Goal: Transaction & Acquisition: Purchase product/service

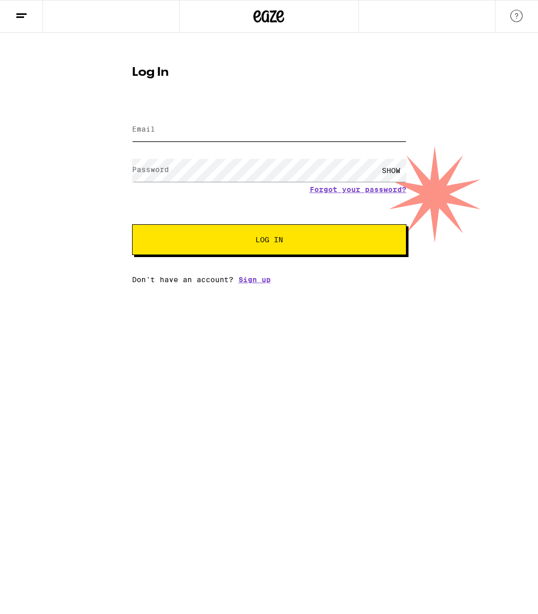
type input "[EMAIL_ADDRESS][DOMAIN_NAME]"
click at [416, 284] on html "Log In Email Email [EMAIL_ADDRESS][DOMAIN_NAME] Password Password SHOW Forgot y…" at bounding box center [269, 142] width 538 height 284
click at [220, 243] on span "Log In" at bounding box center [270, 239] width 192 height 7
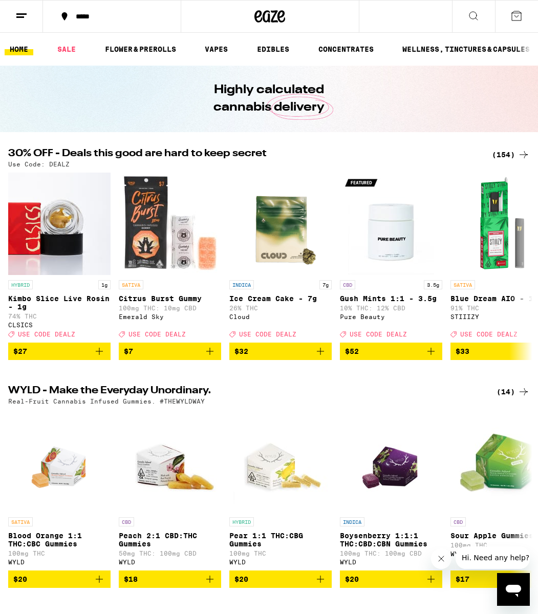
click at [501, 149] on div "(154)" at bounding box center [511, 155] width 38 height 12
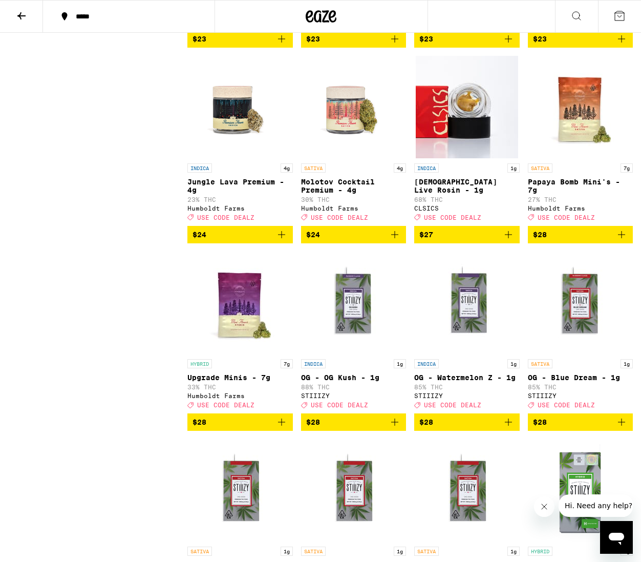
scroll to position [3412, 0]
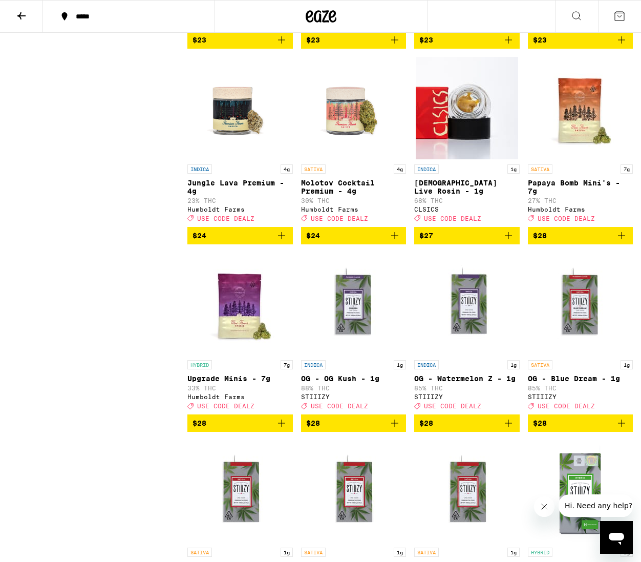
click at [282, 242] on icon "Add to bag" at bounding box center [282, 235] width 12 height 12
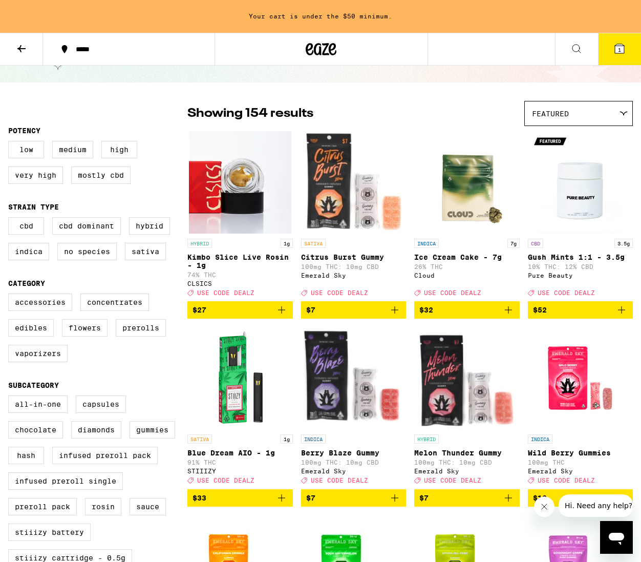
scroll to position [0, 0]
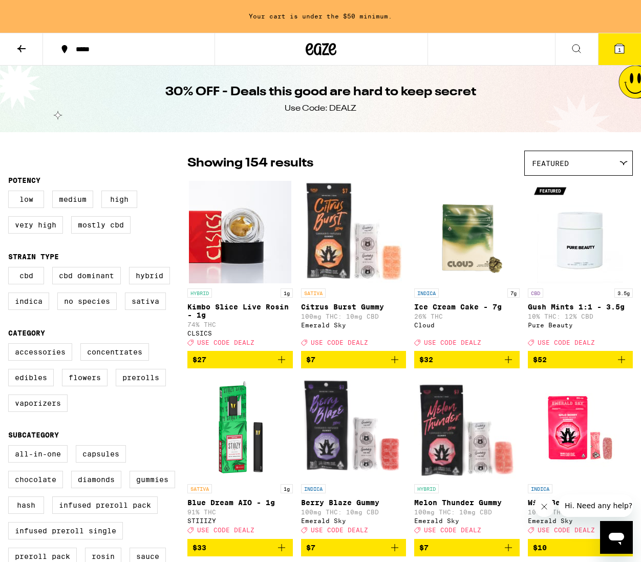
click at [17, 51] on icon at bounding box center [21, 49] width 12 height 12
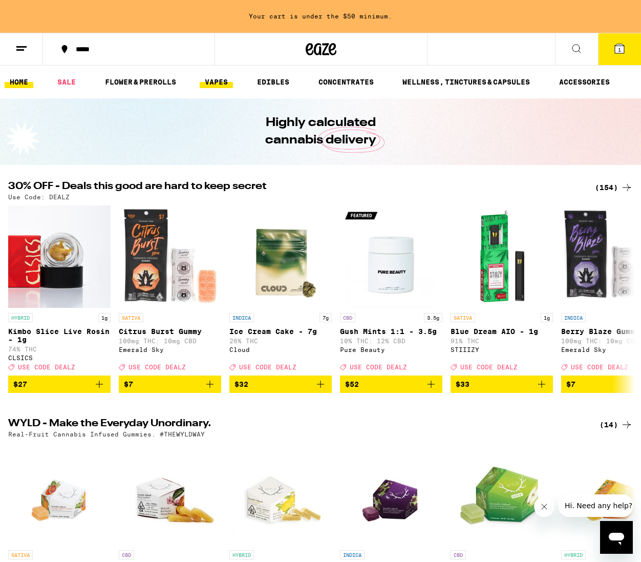
click at [227, 86] on link "VAPES" at bounding box center [216, 82] width 33 height 12
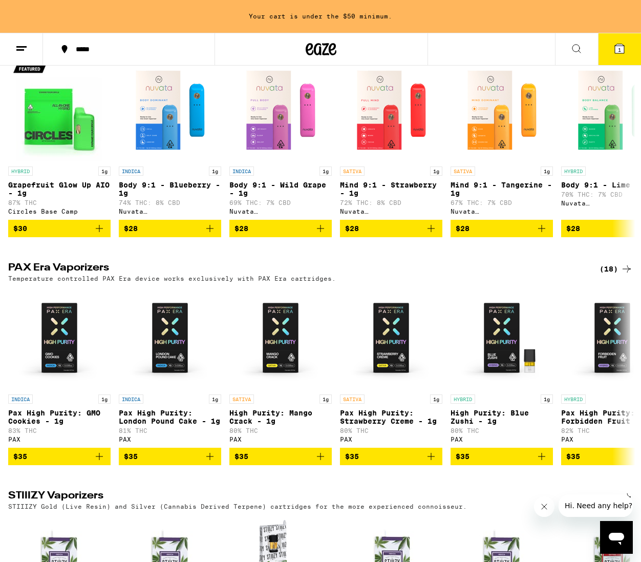
scroll to position [345, 0]
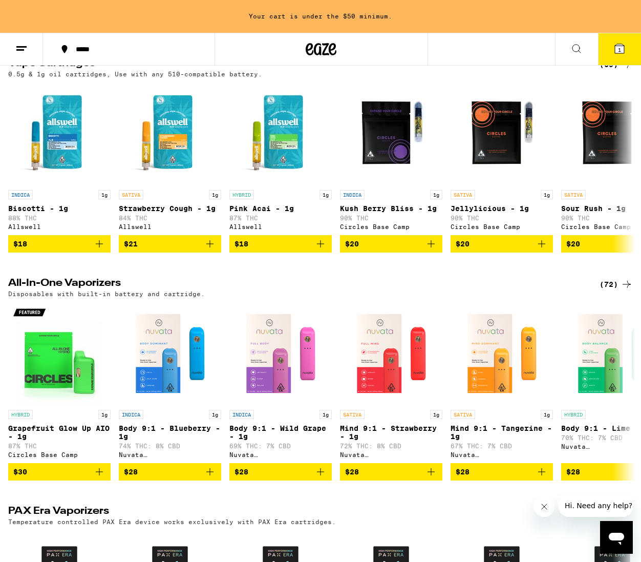
click at [538, 290] on div "(72)" at bounding box center [616, 284] width 33 height 12
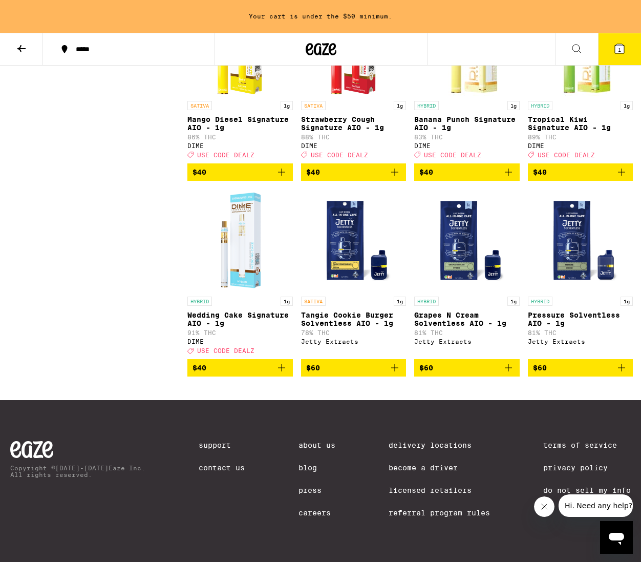
scroll to position [3252, 0]
click at [514, 374] on icon "Add to bag" at bounding box center [508, 368] width 12 height 12
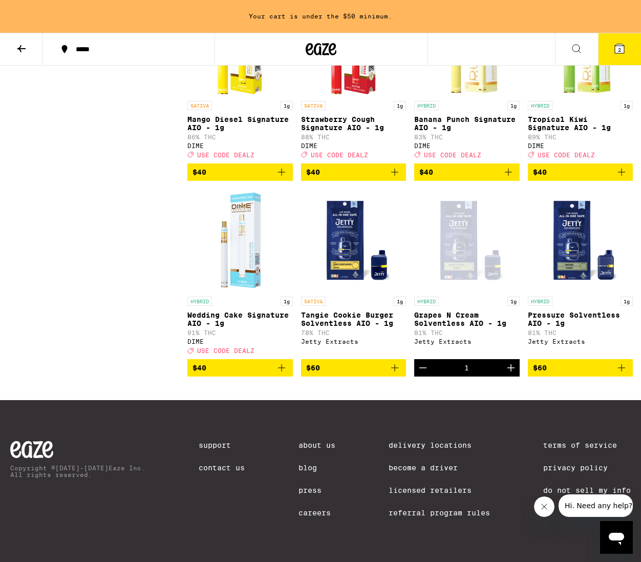
click at [538, 50] on icon at bounding box center [619, 48] width 9 height 9
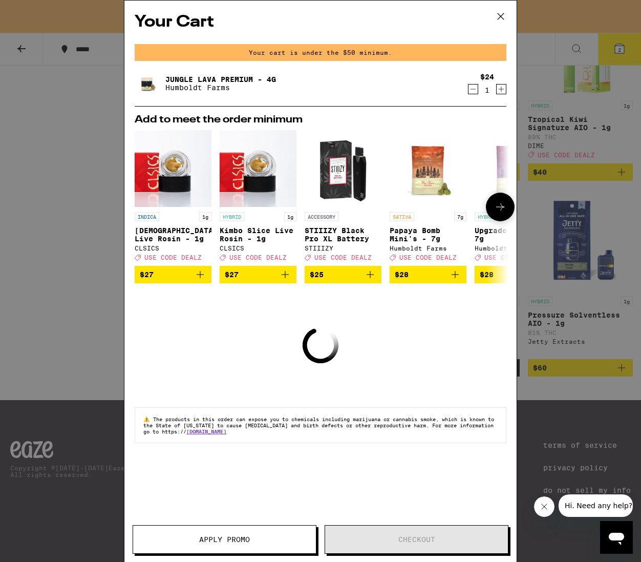
click at [493, 212] on button at bounding box center [500, 207] width 29 height 29
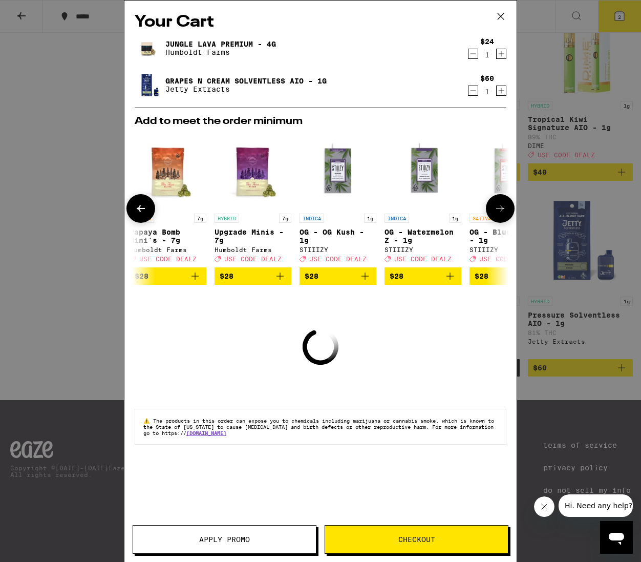
scroll to position [3219, 0]
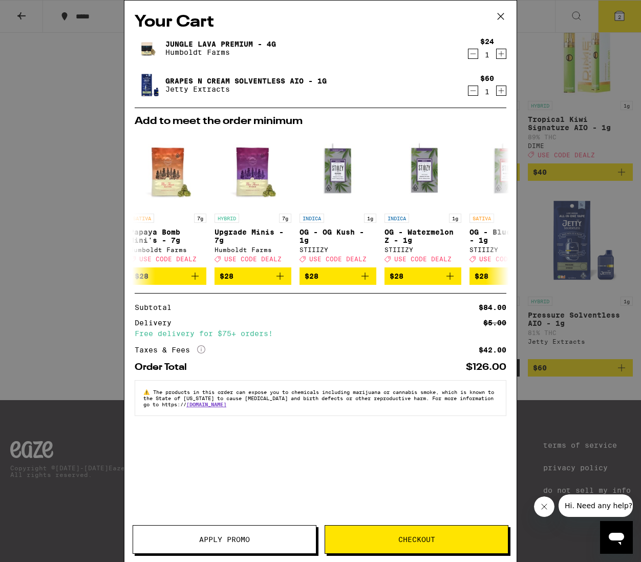
click at [447, 543] on button "Checkout" at bounding box center [417, 539] width 184 height 29
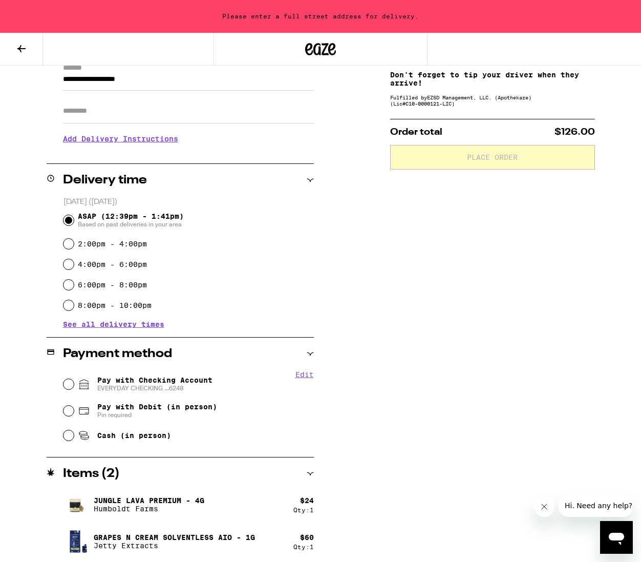
scroll to position [157, 0]
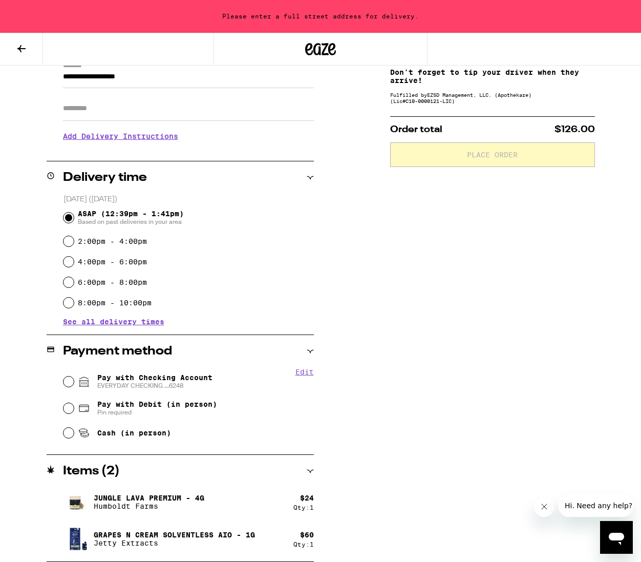
click at [166, 380] on span "Pay with Checking Account EVERYDAY CHECKING ...6248" at bounding box center [154, 381] width 115 height 16
click at [74, 380] on input "Pay with Checking Account EVERYDAY CHECKING ...6248" at bounding box center [69, 381] width 10 height 10
radio input "true"
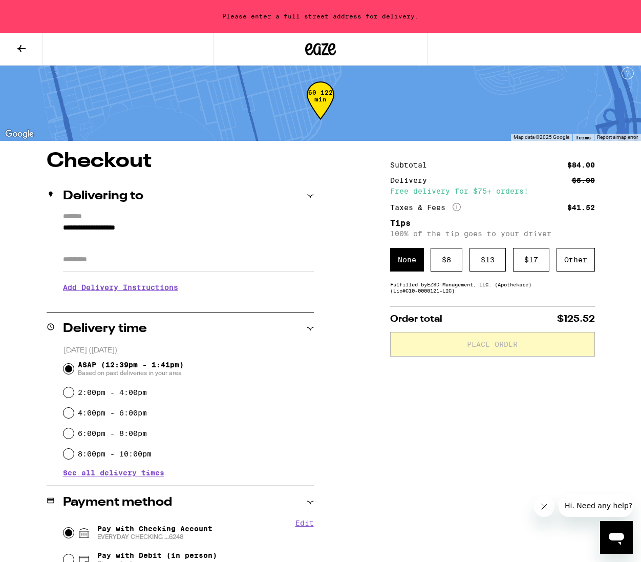
scroll to position [0, 0]
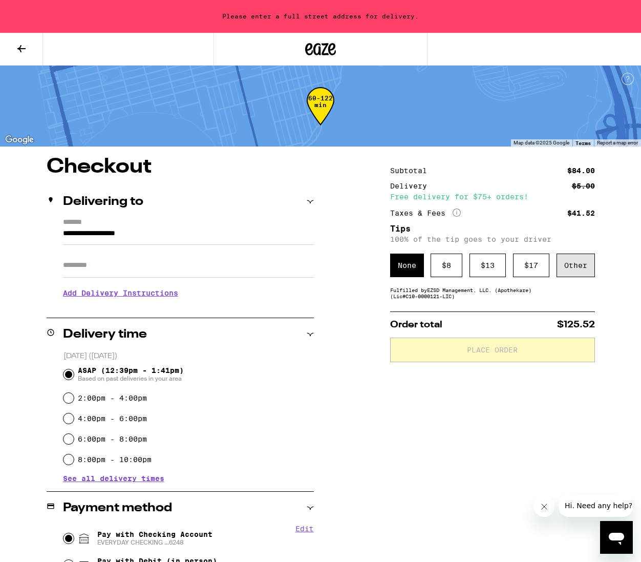
click at [538, 263] on div "Other" at bounding box center [576, 266] width 38 height 24
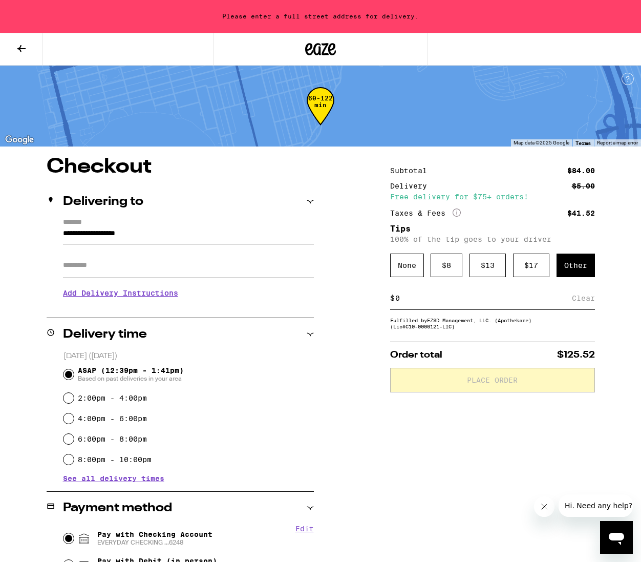
click at [434, 301] on input at bounding box center [483, 297] width 177 height 9
type input "5"
click at [538, 302] on div "Save" at bounding box center [586, 298] width 18 height 23
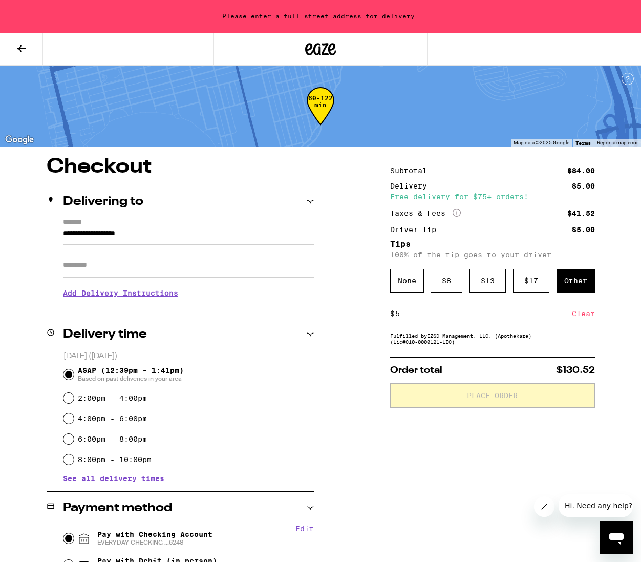
click at [156, 226] on label "*******" at bounding box center [188, 222] width 251 height 9
click at [156, 227] on input "**********" at bounding box center [188, 235] width 251 height 17
click at [157, 233] on input "**********" at bounding box center [188, 235] width 251 height 17
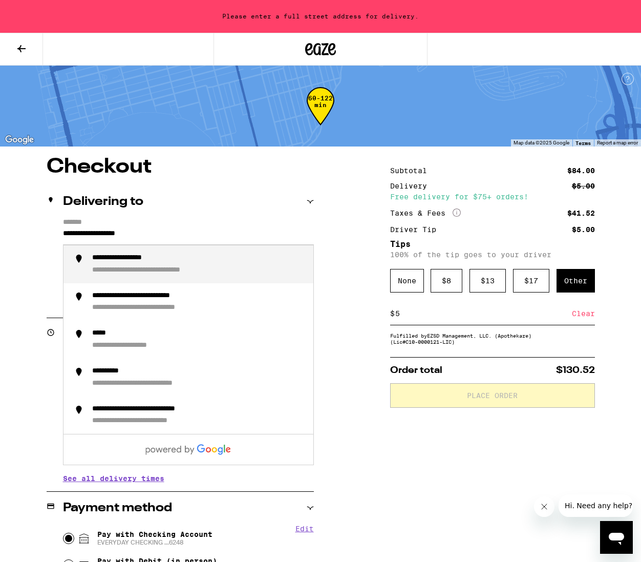
click at [157, 233] on input "**********" at bounding box center [188, 235] width 251 height 17
click at [146, 258] on div "**********" at bounding box center [136, 258] width 88 height 9
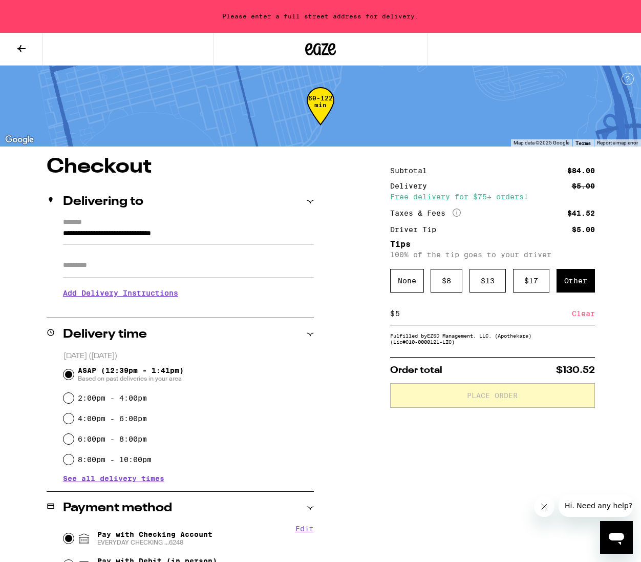
type input "**********"
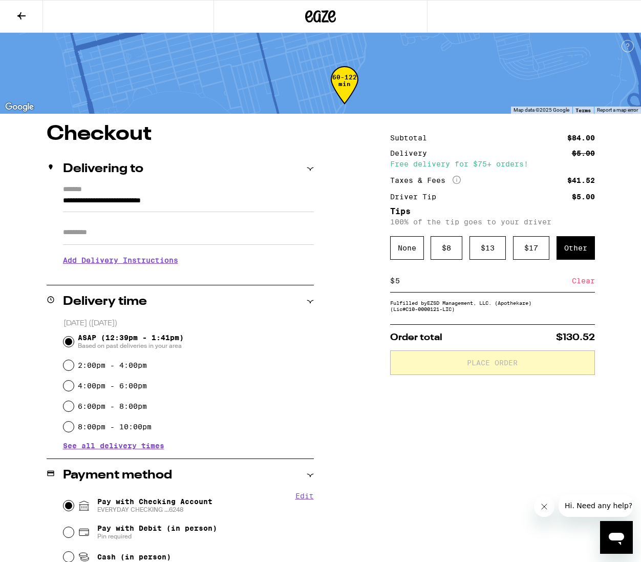
click at [146, 265] on h3 "Add Delivery Instructions" at bounding box center [188, 260] width 251 height 24
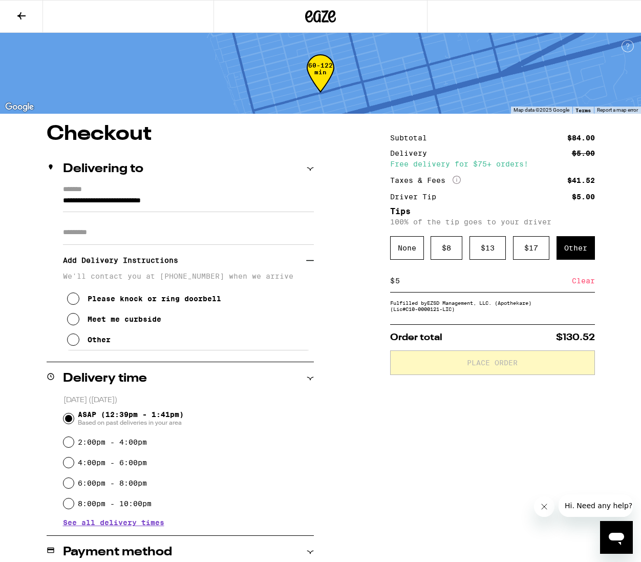
click at [322, 373] on div "**********" at bounding box center [320, 460] width 641 height 672
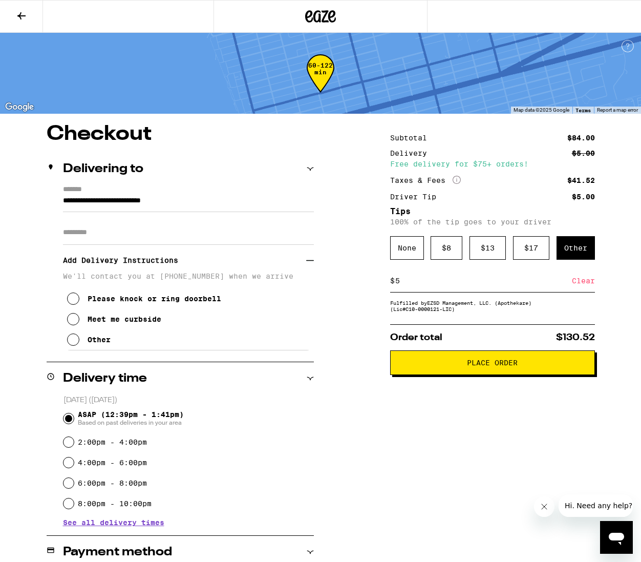
click at [308, 260] on icon at bounding box center [310, 261] width 8 height 8
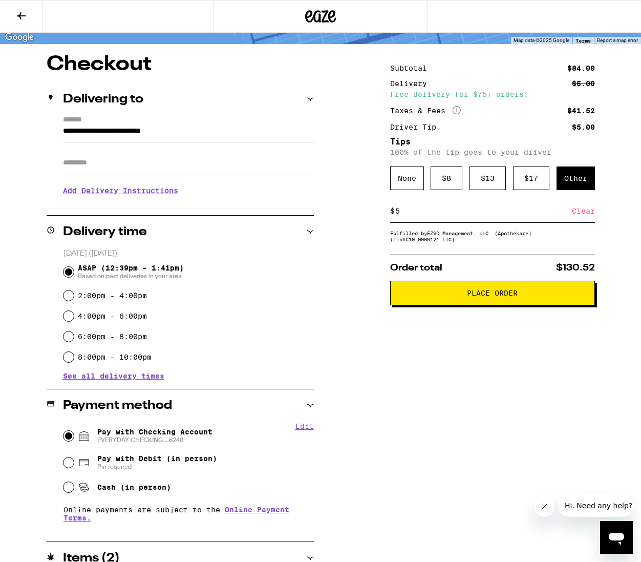
scroll to position [157, 0]
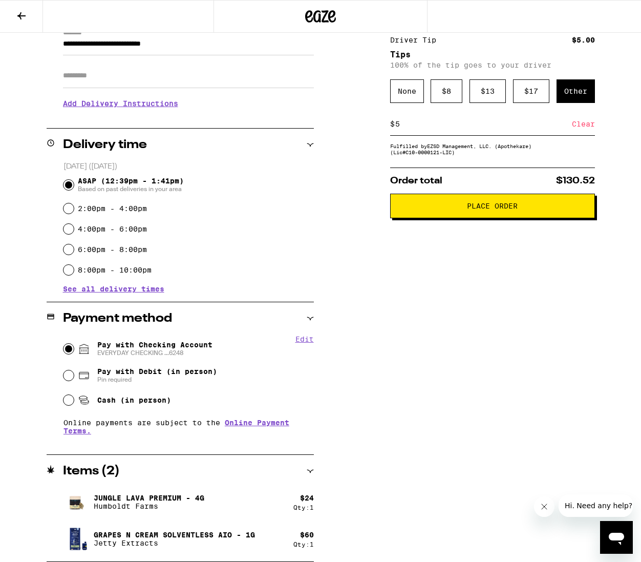
click at [500, 205] on span "Place Order" at bounding box center [492, 205] width 51 height 7
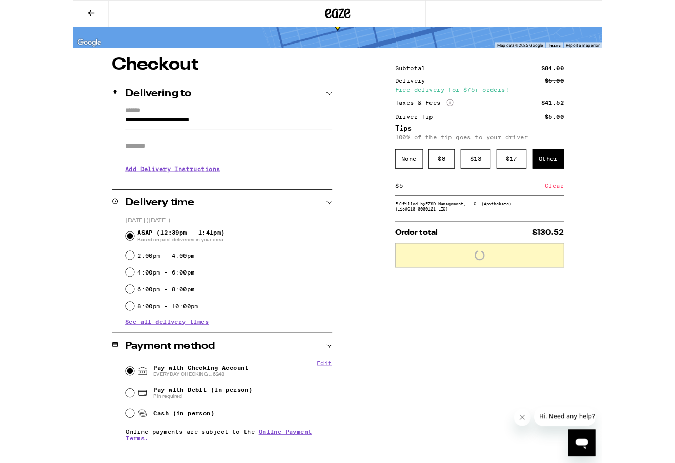
scroll to position [0, 0]
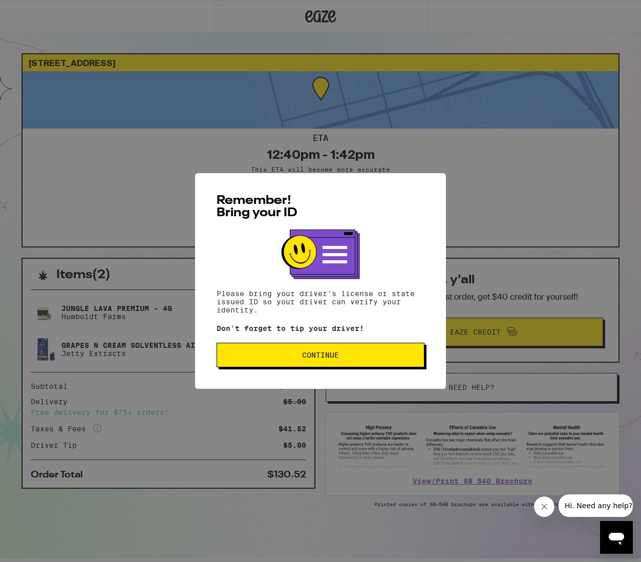
click at [253, 347] on button "Continue" at bounding box center [321, 355] width 208 height 25
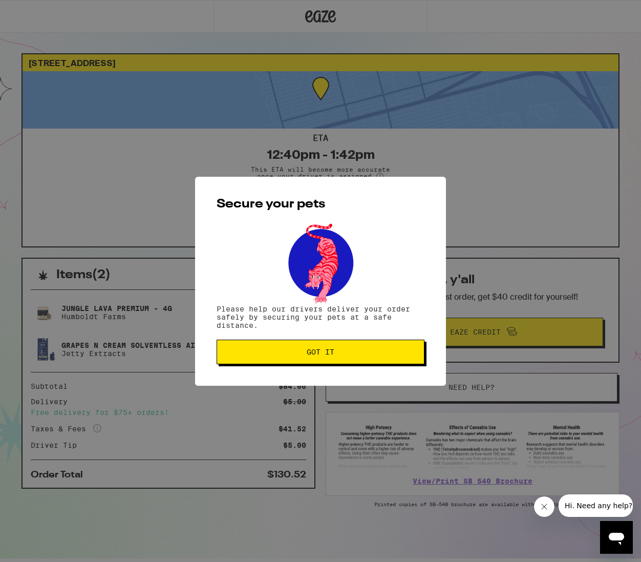
click at [256, 351] on span "Got it" at bounding box center [320, 351] width 191 height 7
